Goal: Transaction & Acquisition: Book appointment/travel/reservation

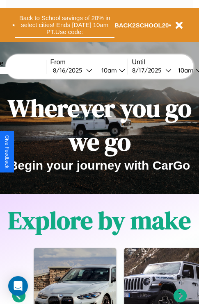
click at [64, 25] on button "Back to School savings of 20% in select cities! Ends [DATE] 10am PT. Use code:" at bounding box center [64, 24] width 99 height 25
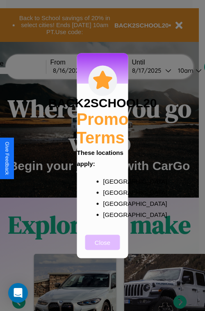
click at [103, 247] on button "Close" at bounding box center [102, 241] width 35 height 15
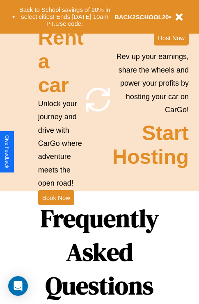
scroll to position [799, 0]
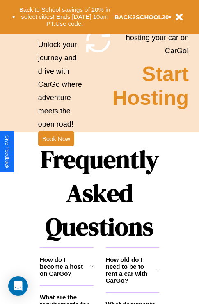
click at [56, 152] on h1 "Frequently Asked Questions" at bounding box center [99, 193] width 119 height 109
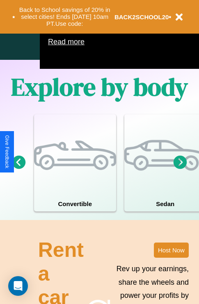
scroll to position [0, 0]
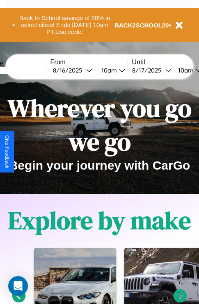
type input "******"
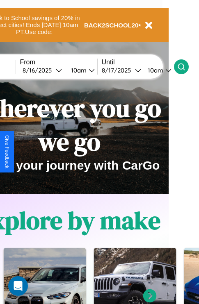
click at [185, 66] on icon at bounding box center [181, 67] width 8 height 8
